Goal: Task Accomplishment & Management: Manage account settings

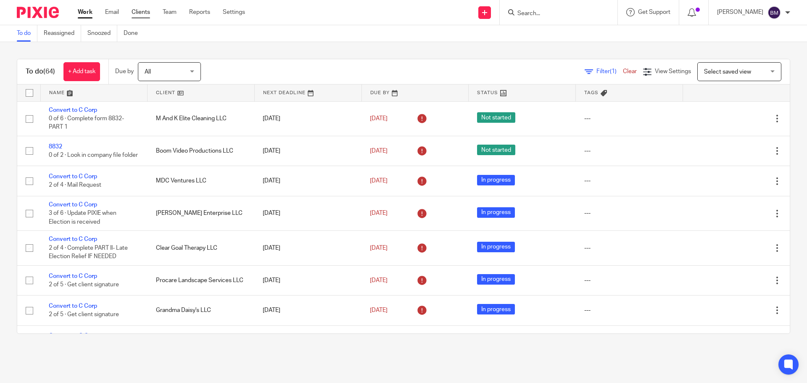
click at [142, 14] on link "Clients" at bounding box center [140, 12] width 18 height 8
click at [137, 14] on link "Clients" at bounding box center [140, 12] width 18 height 8
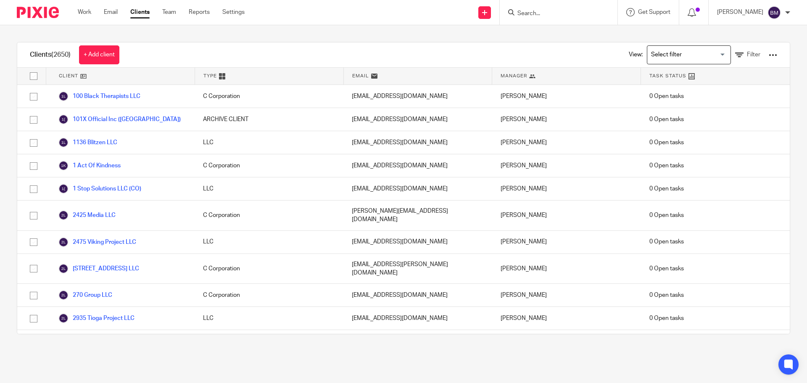
click at [542, 15] on input "Search" at bounding box center [554, 14] width 76 height 8
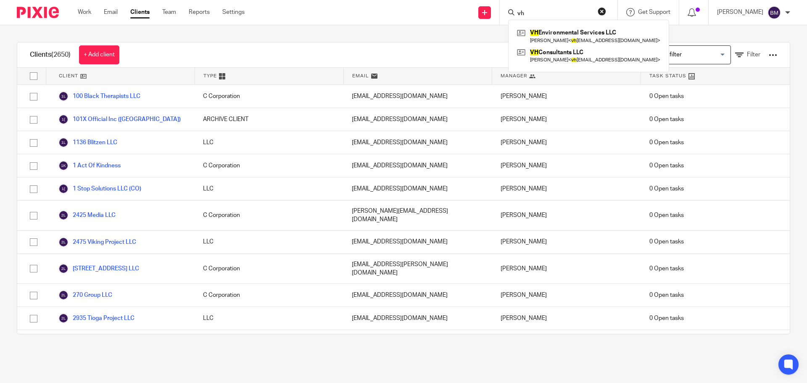
type input "vh"
click at [565, 60] on link at bounding box center [588, 55] width 147 height 19
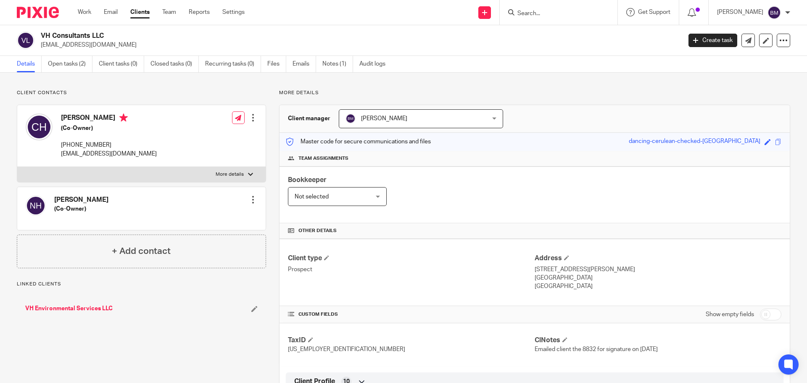
drag, startPoint x: 118, startPoint y: 46, endPoint x: 38, endPoint y: 50, distance: 79.5
click at [38, 50] on div "VH Consultants LLC [EMAIL_ADDRESS][DOMAIN_NAME] Create task Export data Merge A…" at bounding box center [403, 40] width 807 height 31
copy p "[EMAIL_ADDRESS][DOMAIN_NAME]"
click at [77, 309] on link "VH Environmental Services LLC" at bounding box center [68, 308] width 87 height 8
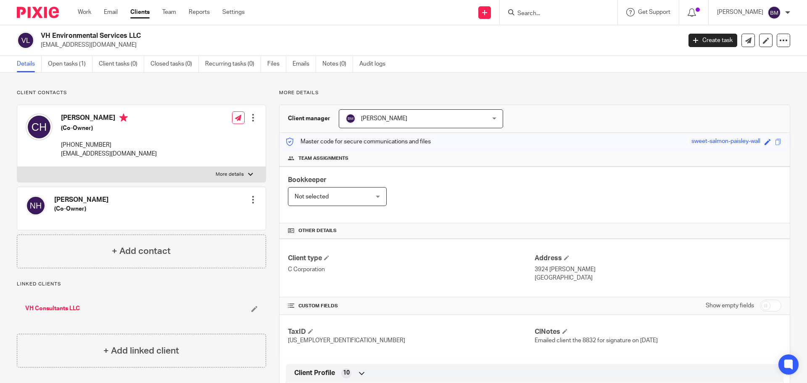
click at [767, 306] on input "checkbox" at bounding box center [770, 306] width 21 height 12
checkbox input "true"
click at [564, 331] on span at bounding box center [564, 331] width 5 height 5
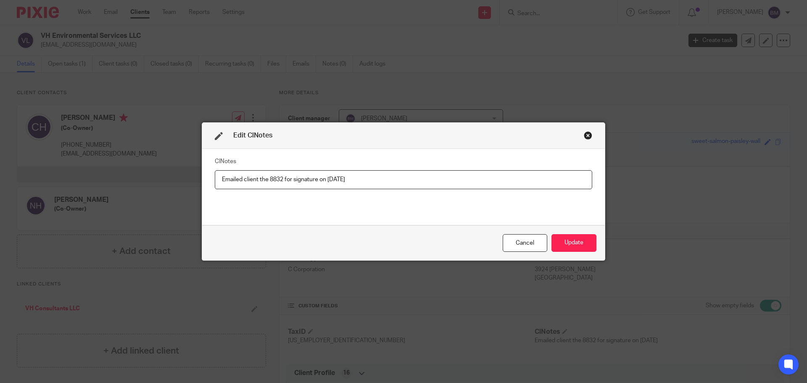
drag, startPoint x: 347, startPoint y: 176, endPoint x: 187, endPoint y: 179, distance: 160.5
click at [187, 179] on div "Edit ClNotes ClNotes Emailed client the 8832 for signature on [DATE] Cancel Upd…" at bounding box center [403, 191] width 807 height 383
type input "8832 Mailed [DATE]"
click at [568, 246] on button "Update" at bounding box center [573, 243] width 45 height 18
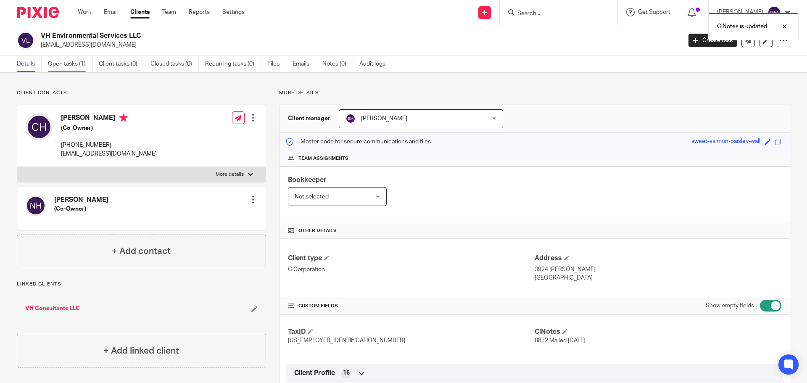
click at [59, 63] on link "Open tasks (1)" at bounding box center [70, 64] width 45 height 16
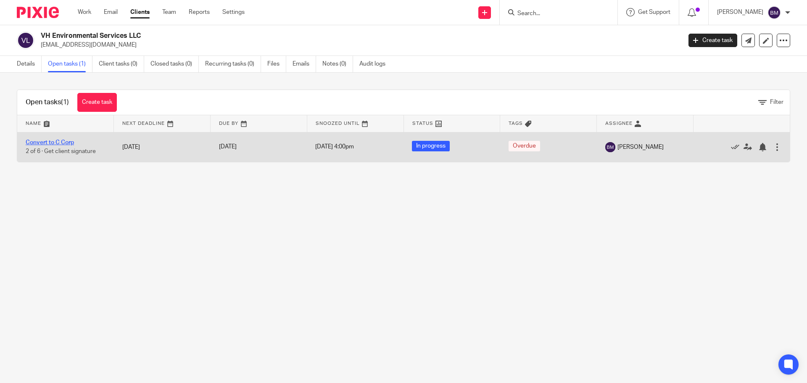
click at [54, 141] on link "Convert to C Corp" at bounding box center [50, 142] width 48 height 6
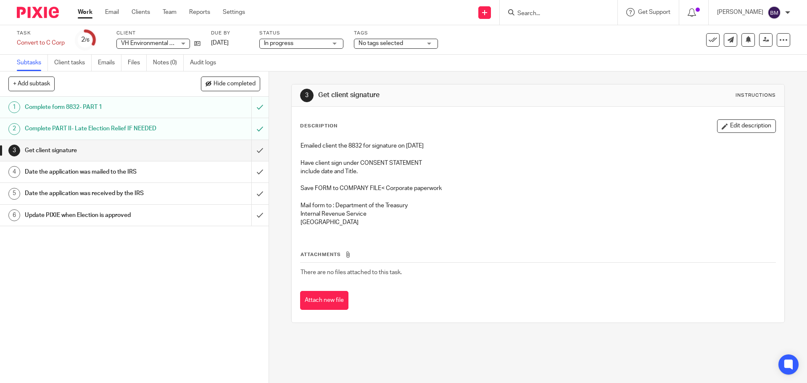
click at [59, 150] on h1 "Get client signature" at bounding box center [97, 150] width 145 height 13
click at [739, 126] on button "Edit description" at bounding box center [746, 125] width 59 height 13
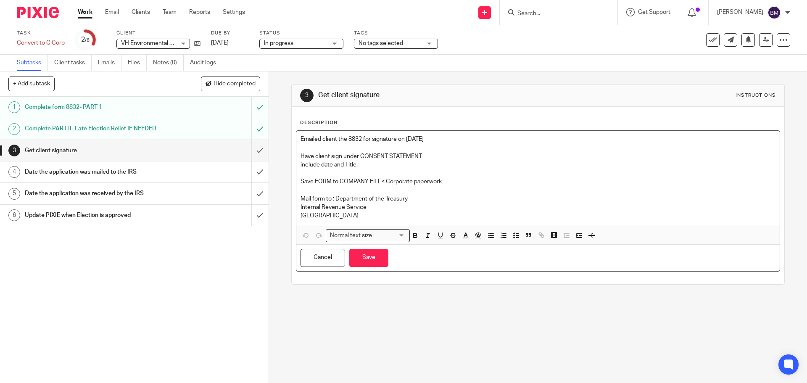
click at [432, 138] on p "Emailed client the 8832 for signature on 8/8/25" at bounding box center [537, 139] width 474 height 8
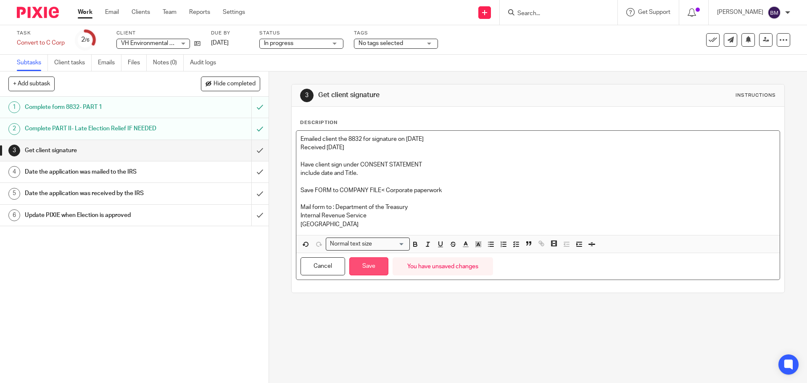
click at [371, 263] on button "Save" at bounding box center [368, 266] width 39 height 18
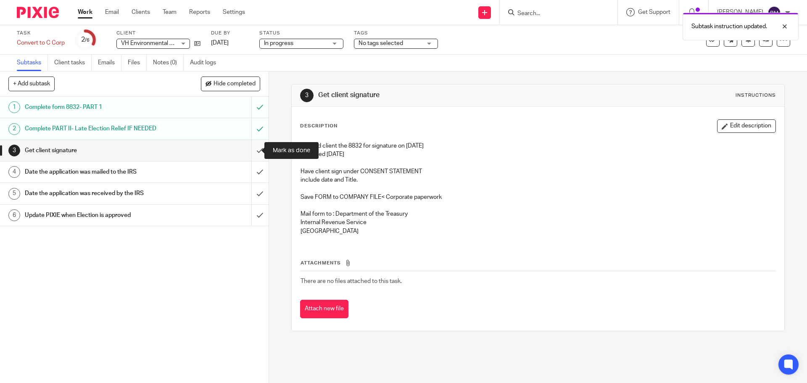
click at [250, 147] on input "submit" at bounding box center [134, 150] width 268 height 21
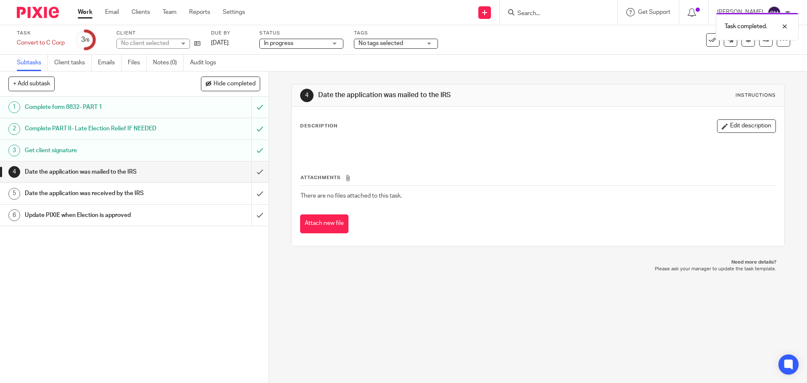
click at [105, 172] on h1 "Date the application was mailed to the IRS" at bounding box center [97, 172] width 145 height 13
click at [730, 130] on button "Edit description" at bounding box center [746, 125] width 59 height 13
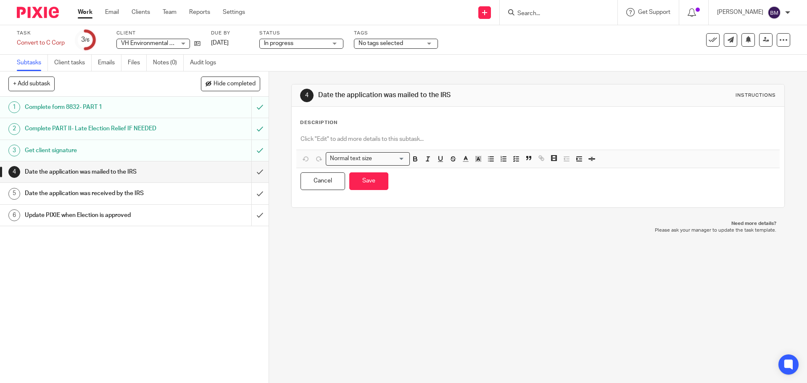
click at [316, 137] on p at bounding box center [537, 139] width 474 height 8
click at [362, 179] on button "Save" at bounding box center [368, 181] width 39 height 18
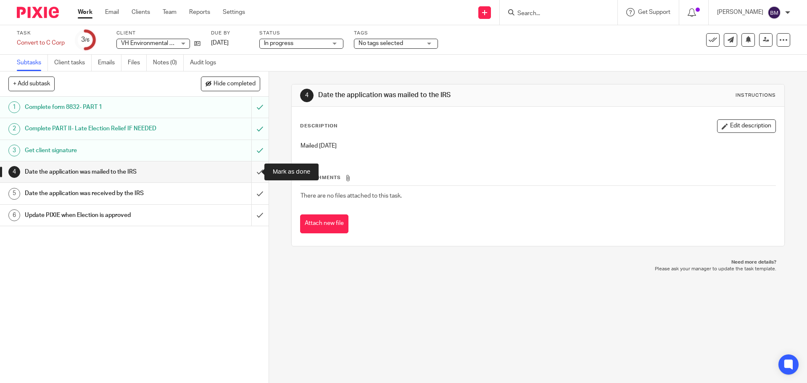
click at [251, 171] on input "submit" at bounding box center [134, 171] width 268 height 21
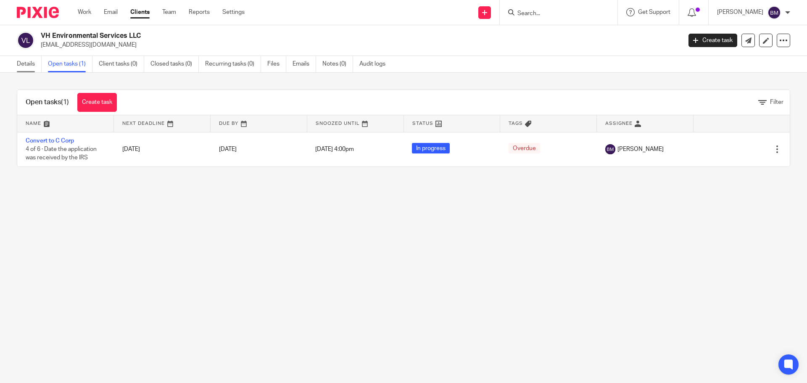
click at [27, 65] on link "Details" at bounding box center [29, 64] width 25 height 16
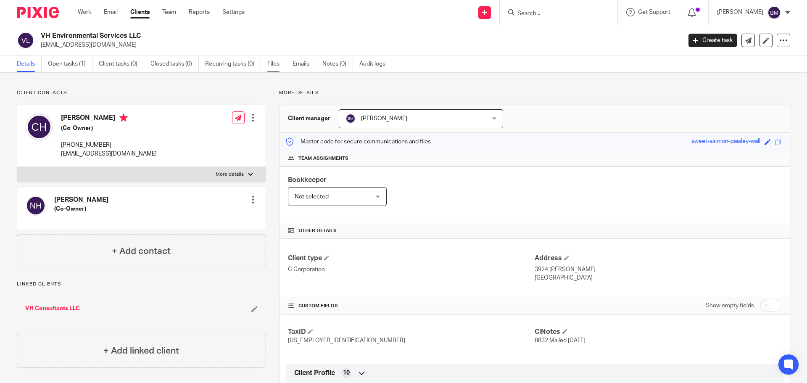
click at [276, 63] on link "Files" at bounding box center [276, 64] width 19 height 16
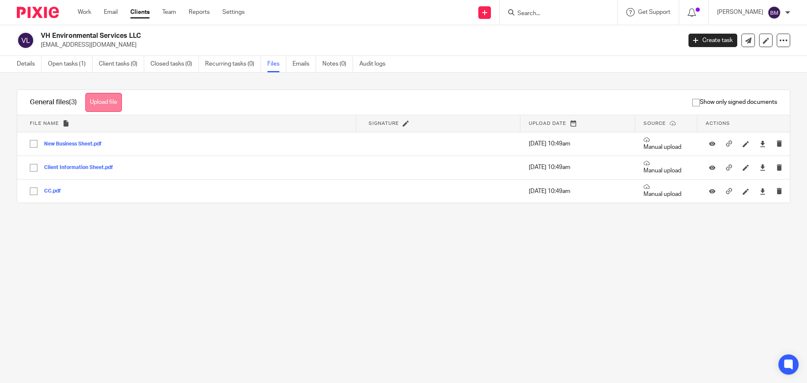
click at [105, 103] on button "Upload file" at bounding box center [103, 102] width 37 height 19
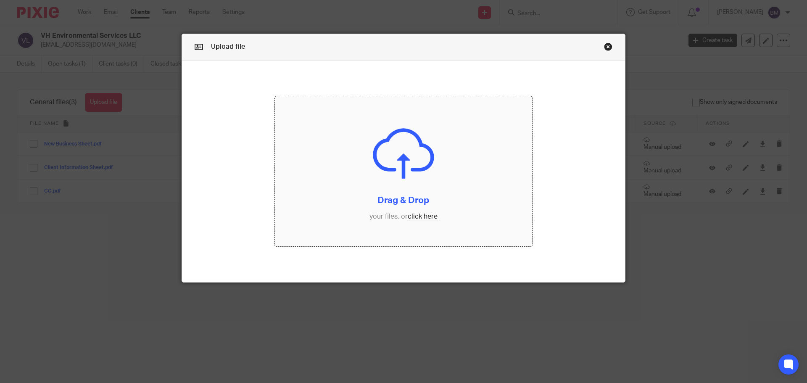
click at [418, 219] on input "file" at bounding box center [404, 171] width 258 height 150
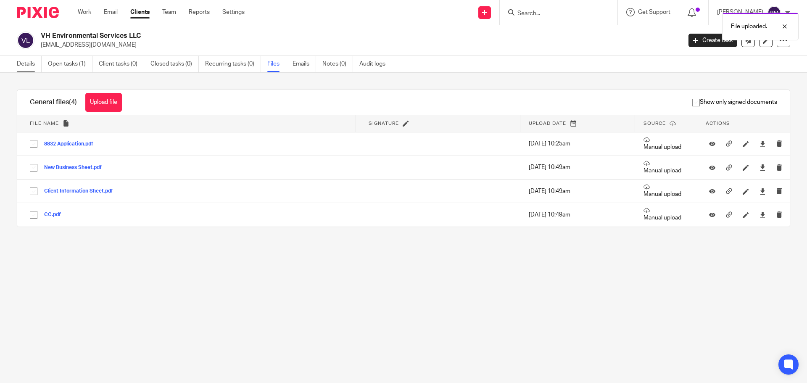
click at [24, 63] on link "Details" at bounding box center [29, 64] width 25 height 16
